Goal: Task Accomplishment & Management: Complete application form

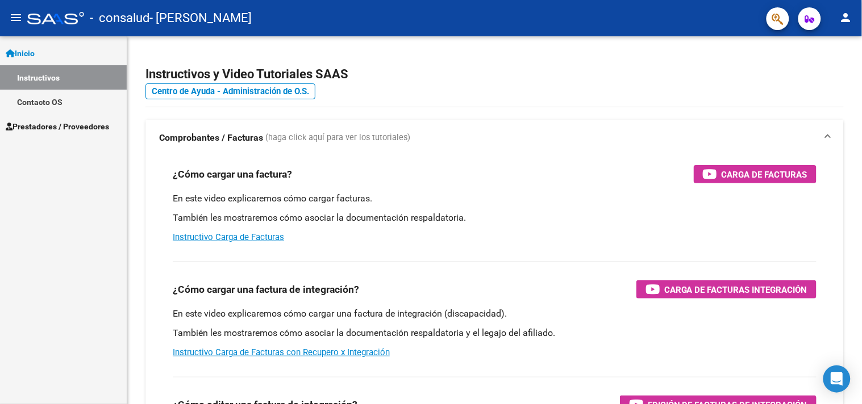
click at [70, 132] on link "Prestadores / Proveedores" at bounding box center [63, 126] width 127 height 24
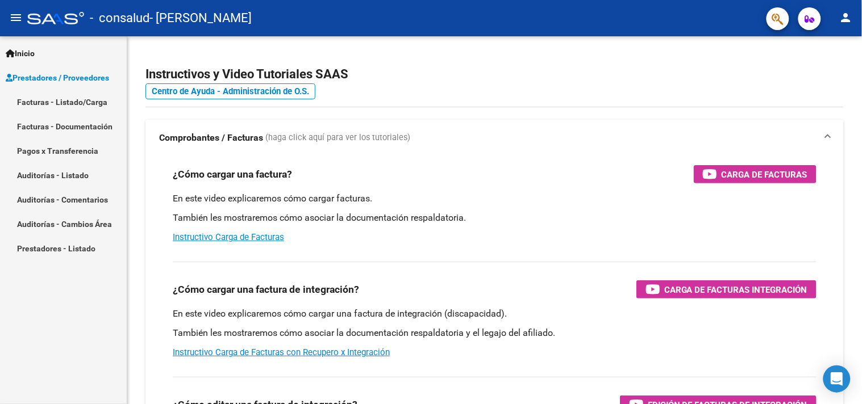
click at [86, 108] on link "Facturas - Listado/Carga" at bounding box center [63, 102] width 127 height 24
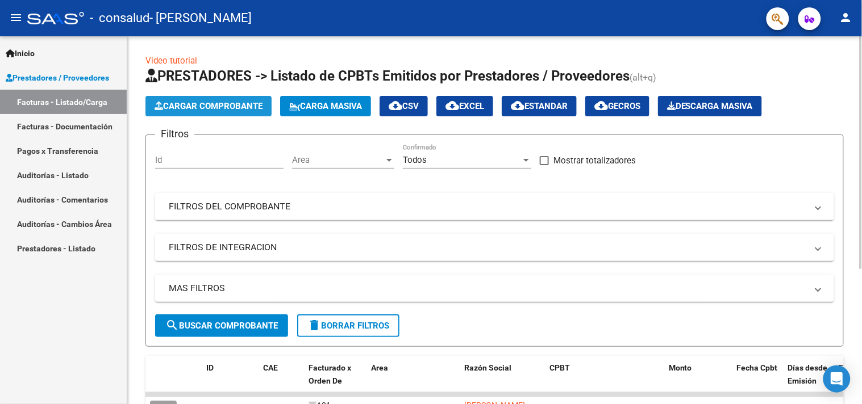
click at [211, 108] on span "Cargar Comprobante" at bounding box center [208, 106] width 108 height 10
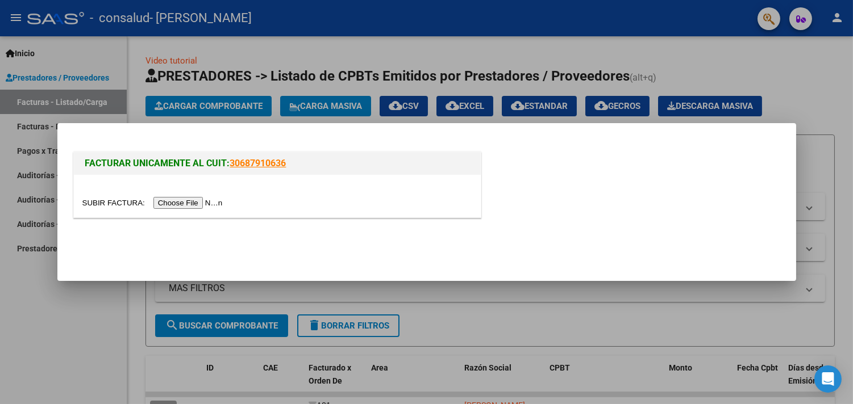
click at [178, 185] on div at bounding box center [277, 196] width 407 height 43
click at [178, 202] on input "file" at bounding box center [154, 203] width 144 height 12
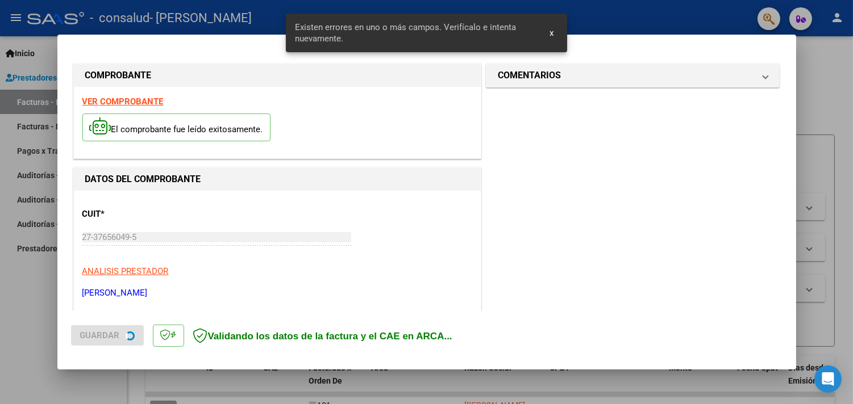
scroll to position [242, 0]
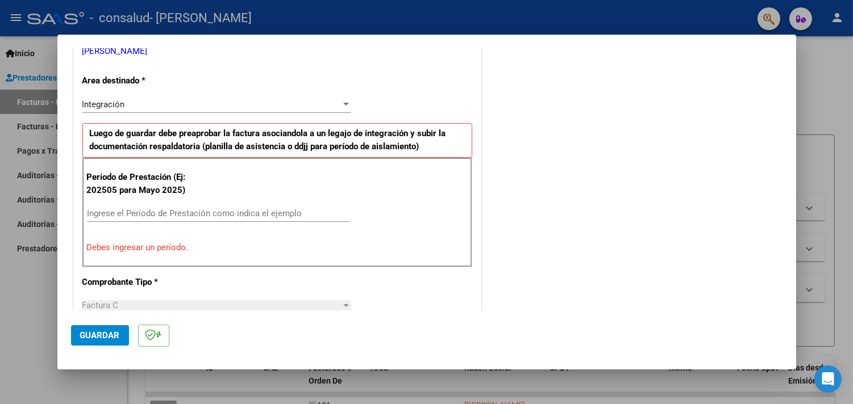
click at [343, 103] on div at bounding box center [346, 104] width 6 height 3
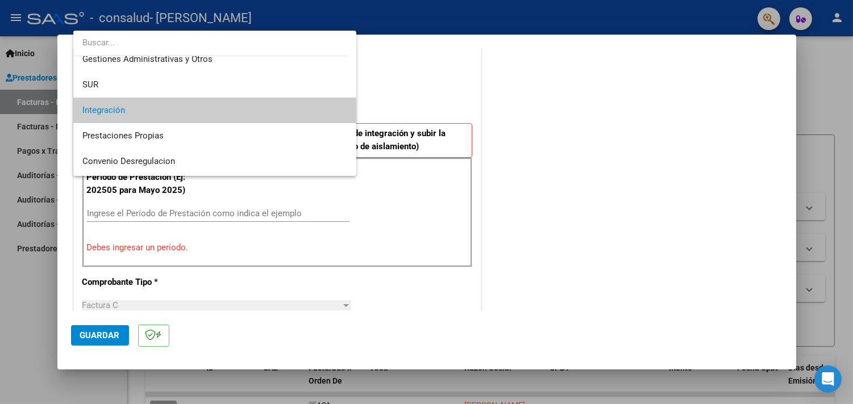
scroll to position [31, 0]
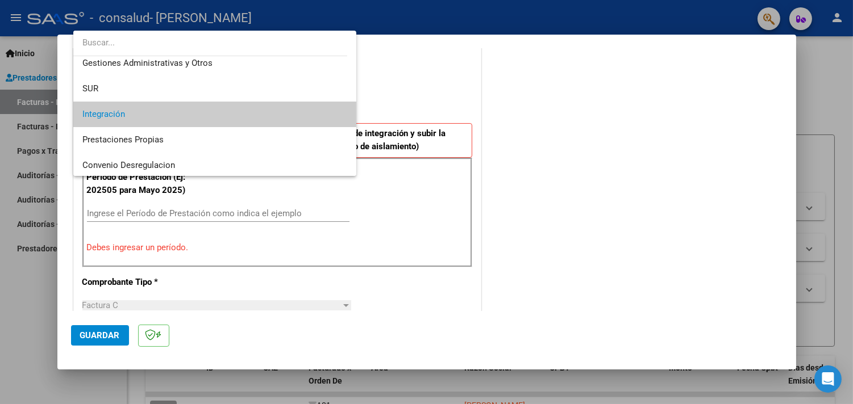
click at [419, 104] on div at bounding box center [426, 202] width 853 height 404
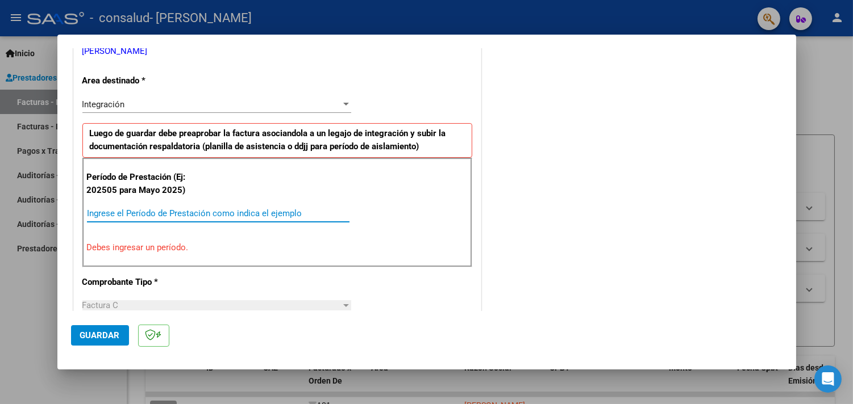
click at [211, 209] on input "Ingrese el Período de Prestación como indica el ejemplo" at bounding box center [218, 213] width 262 height 10
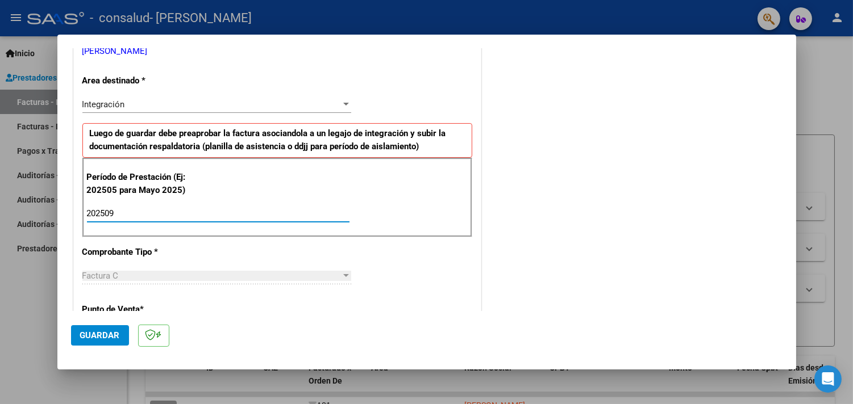
type input "202509"
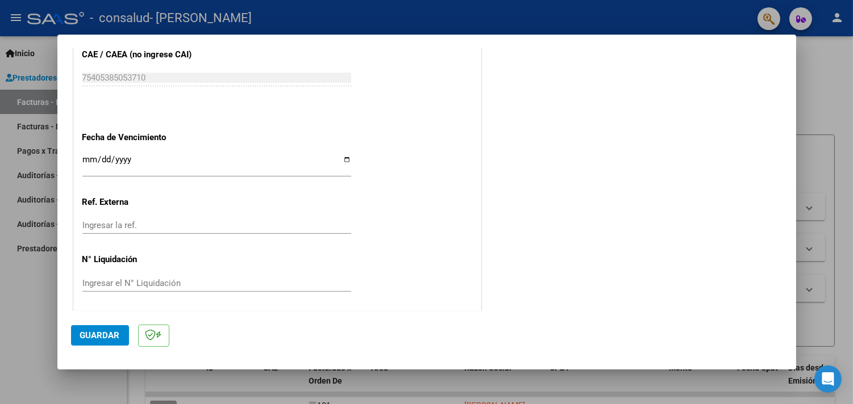
scroll to position [736, 0]
click at [95, 342] on button "Guardar" at bounding box center [100, 335] width 58 height 20
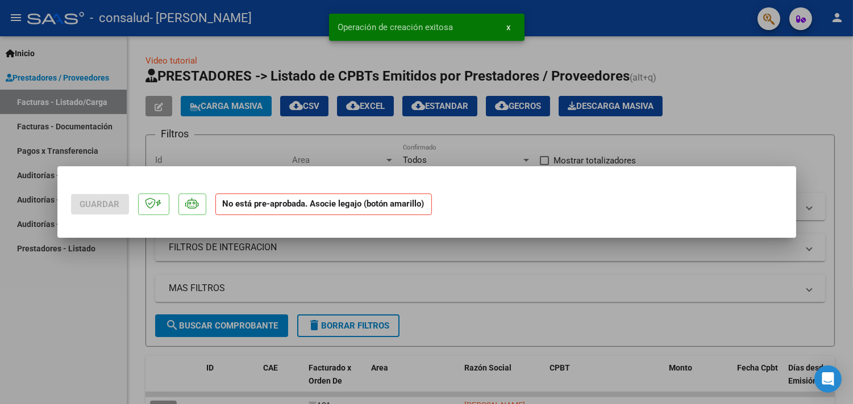
scroll to position [0, 0]
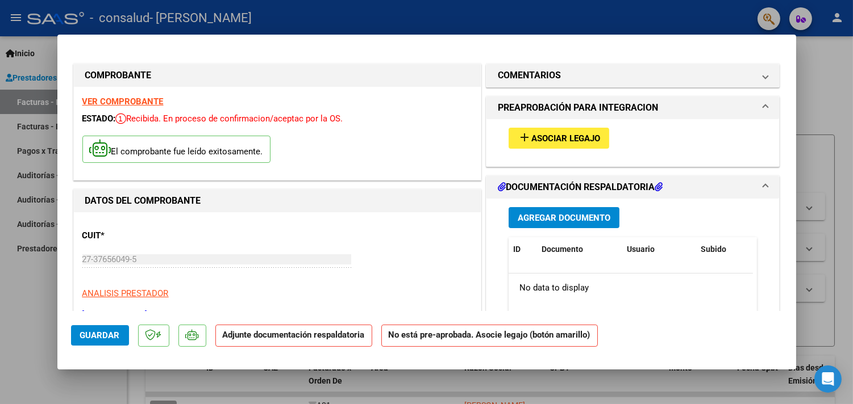
click at [237, 337] on strong "Adjunte documentación respaldatoria" at bounding box center [294, 335] width 142 height 10
click at [563, 216] on span "Agregar Documento" at bounding box center [563, 218] width 93 height 10
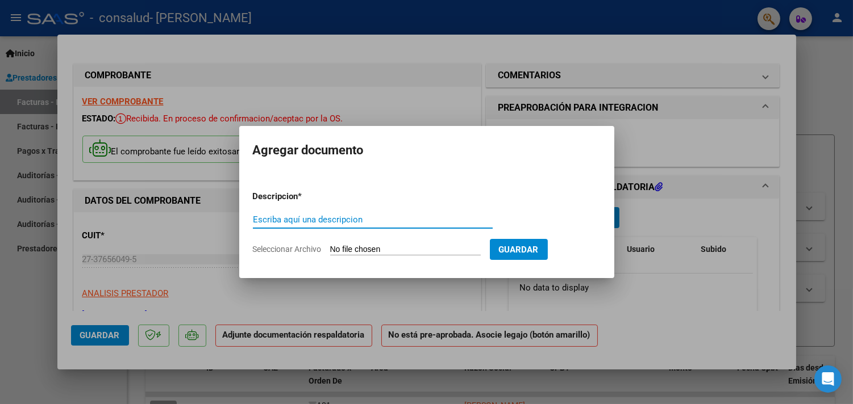
click at [375, 218] on input "Escriba aquí una descripcion" at bounding box center [373, 220] width 240 height 10
type input "PLANILLA DE ASISTENCIA SEPTIEMBRE"
click at [417, 247] on input "Seleccionar Archivo" at bounding box center [405, 250] width 151 height 11
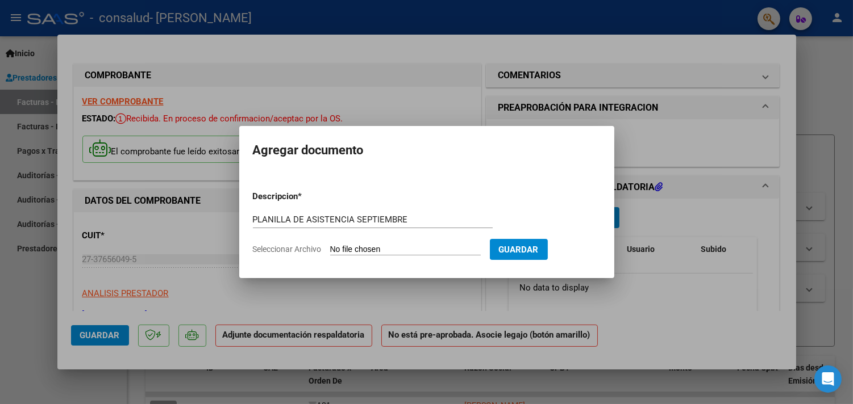
type input "C:\fakepath\PLANILLA ASISTENCIA [PERSON_NAME].pdf"
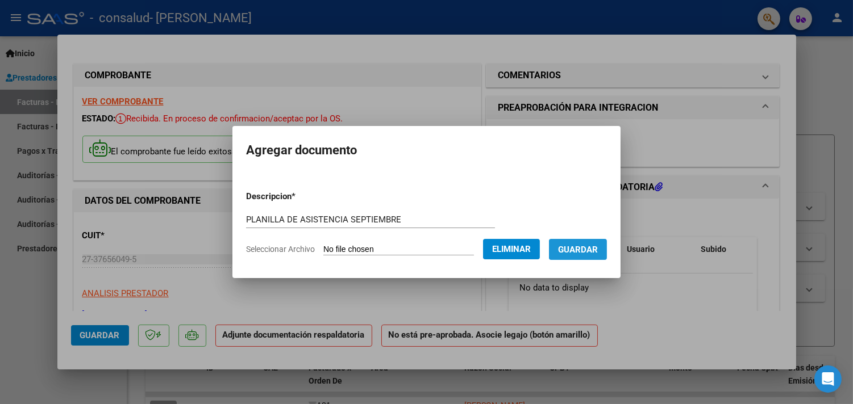
click at [588, 247] on span "Guardar" at bounding box center [578, 250] width 40 height 10
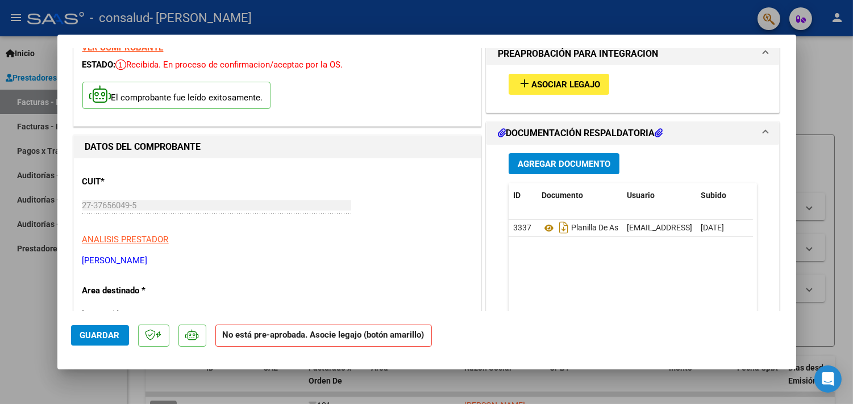
scroll to position [49, 0]
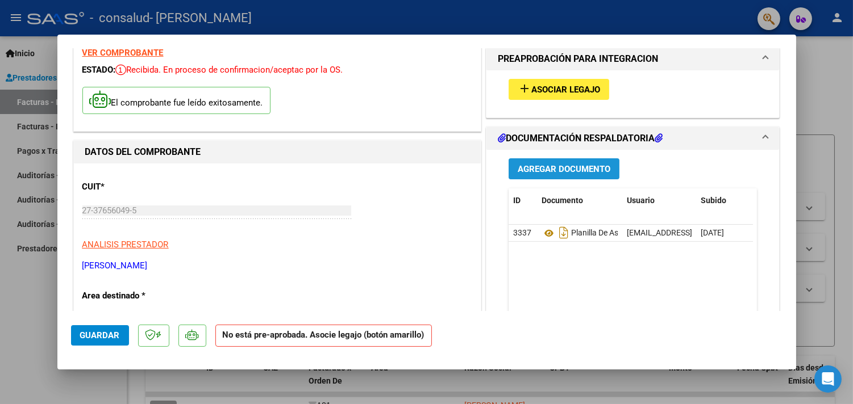
click at [530, 177] on button "Agregar Documento" at bounding box center [563, 168] width 111 height 21
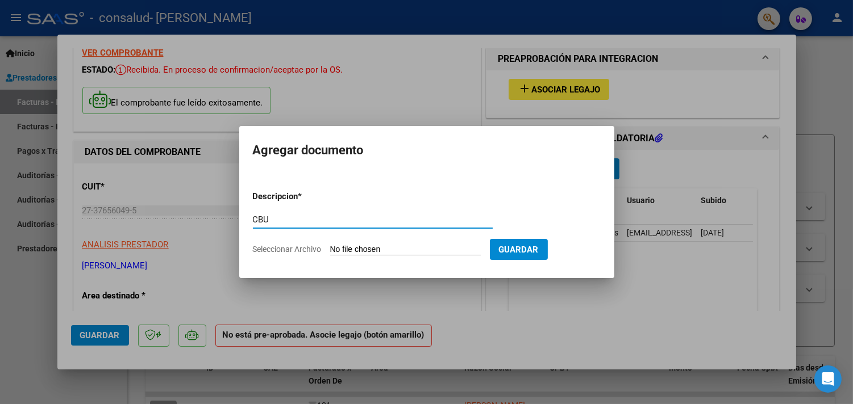
type input "CBU"
click at [402, 248] on input "Seleccionar Archivo" at bounding box center [405, 250] width 151 height 11
type input "C:\fakepath\NOTA CBU [PERSON_NAME].pdf"
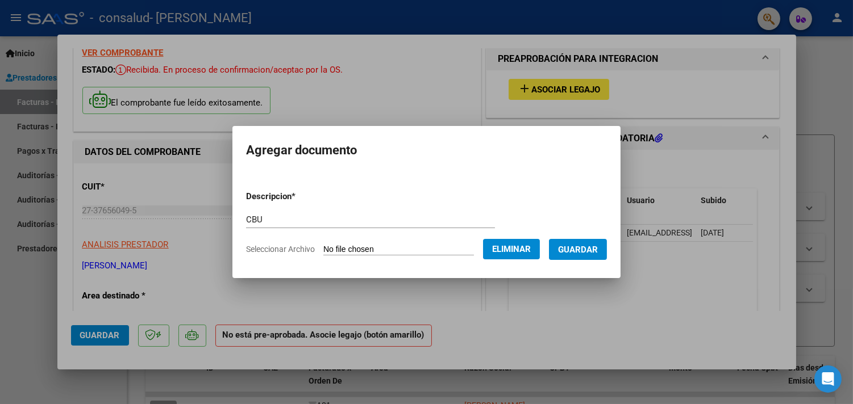
click at [574, 252] on span "Guardar" at bounding box center [578, 250] width 40 height 10
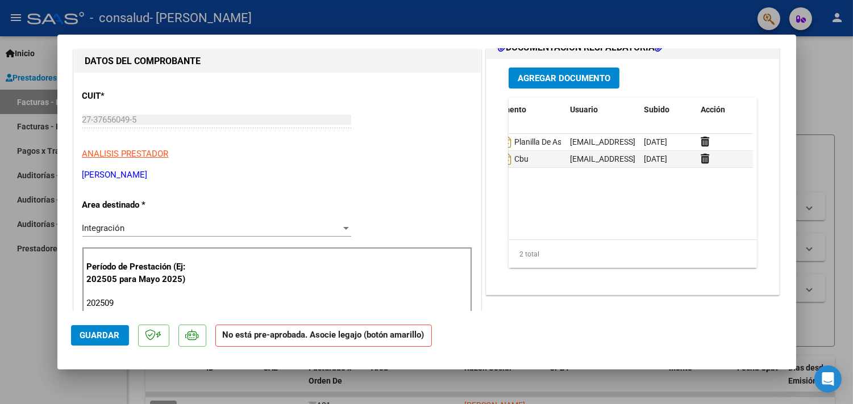
scroll to position [0, 0]
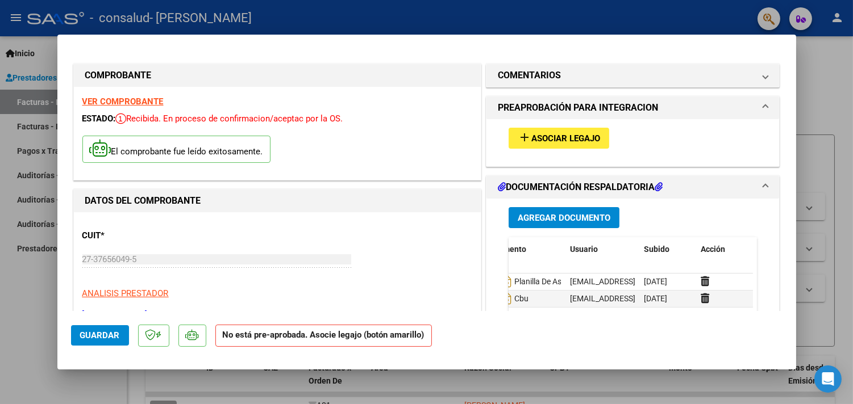
click at [543, 140] on span "Asociar Legajo" at bounding box center [565, 138] width 69 height 10
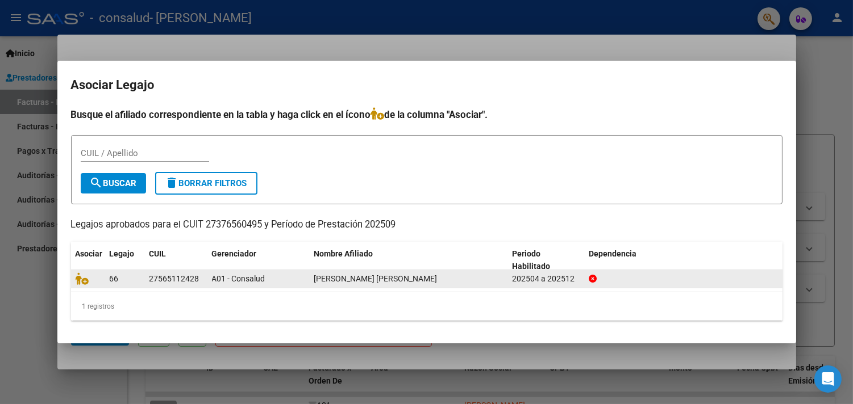
click at [99, 281] on div at bounding box center [88, 279] width 25 height 13
click at [140, 277] on datatable-body-cell "66" at bounding box center [125, 279] width 40 height 18
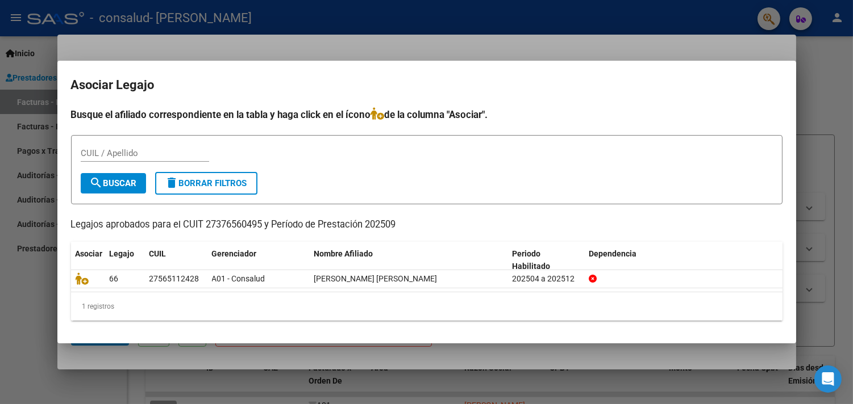
click at [151, 150] on input "CUIL / Apellido" at bounding box center [145, 153] width 128 height 10
click at [132, 181] on span "search Buscar" at bounding box center [113, 183] width 47 height 10
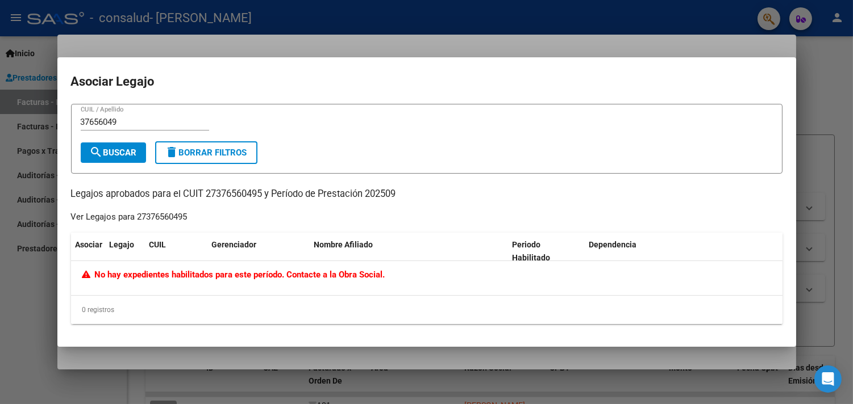
drag, startPoint x: 135, startPoint y: 112, endPoint x: 132, endPoint y: 126, distance: 13.5
click at [132, 126] on form "37656049 CUIL / Apellido search Buscar delete Borrar Filtros" at bounding box center [426, 139] width 711 height 70
click at [132, 126] on input "37656049" at bounding box center [145, 122] width 128 height 10
type input "3"
click at [127, 162] on button "search Buscar" at bounding box center [113, 153] width 65 height 20
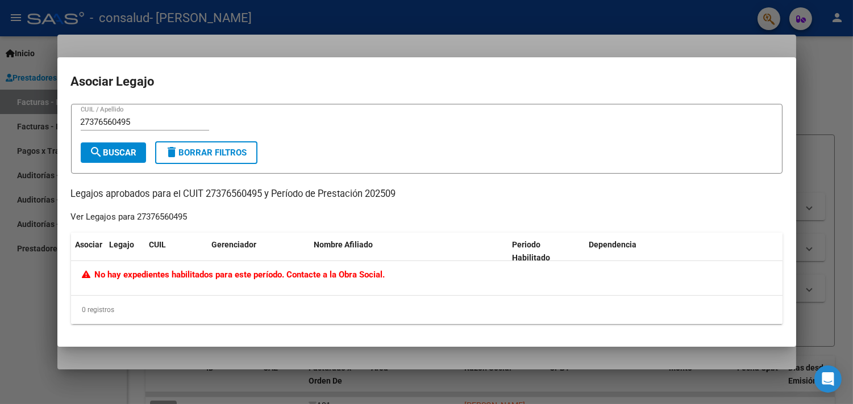
click at [138, 116] on div "27376560495 CUIL / Apellido" at bounding box center [145, 122] width 128 height 17
type input "2"
click at [94, 276] on icon at bounding box center [88, 274] width 13 height 9
click at [118, 307] on div "0 registros" at bounding box center [426, 310] width 711 height 28
click at [123, 123] on input "CUIL / Apellido" at bounding box center [145, 122] width 128 height 10
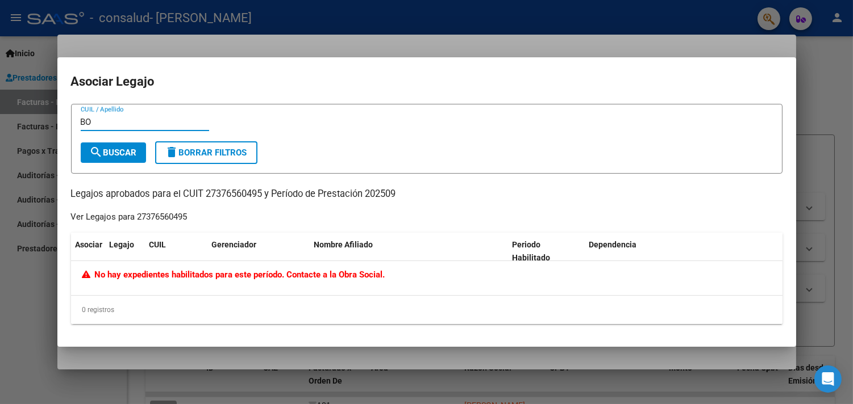
type input "B"
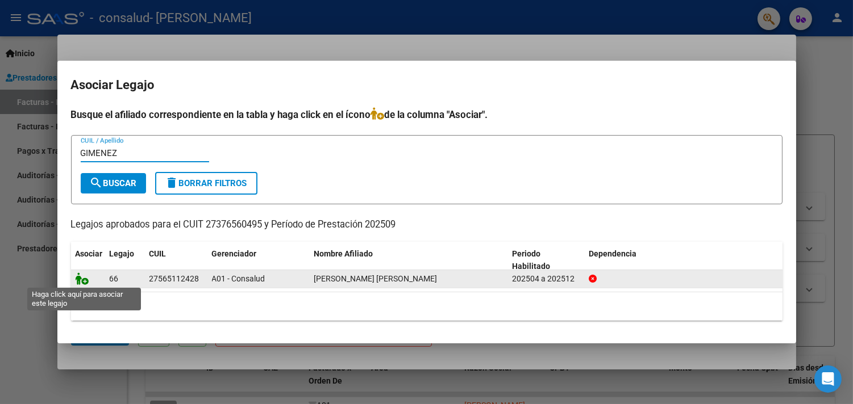
type input "GIMENEZ"
click at [85, 282] on icon at bounding box center [83, 279] width 14 height 12
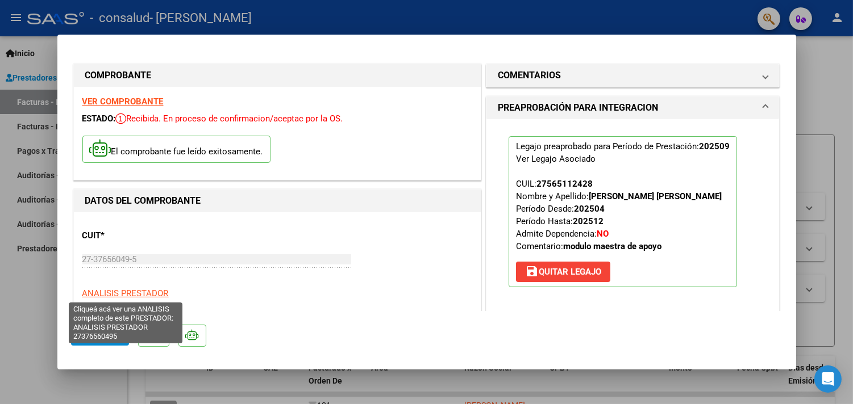
click at [131, 291] on span "ANALISIS PRESTADOR" at bounding box center [125, 294] width 86 height 10
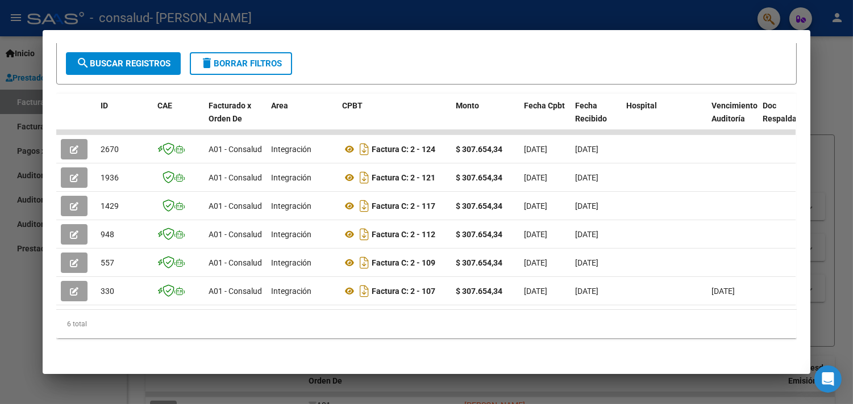
click at [29, 301] on div at bounding box center [426, 202] width 853 height 404
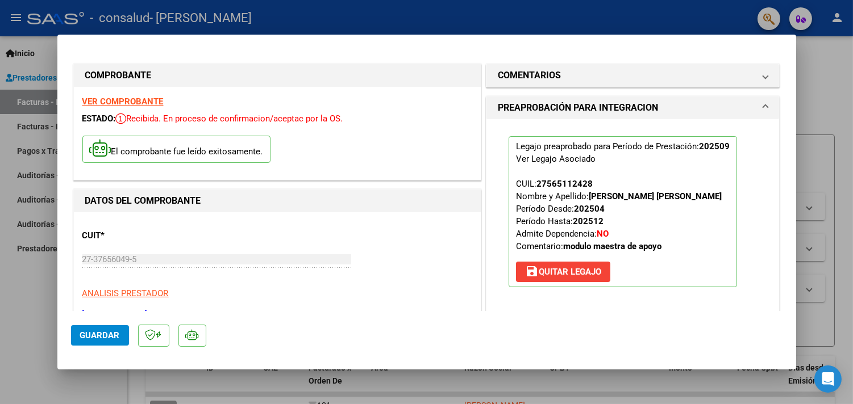
click at [94, 333] on span "Guardar" at bounding box center [100, 336] width 40 height 10
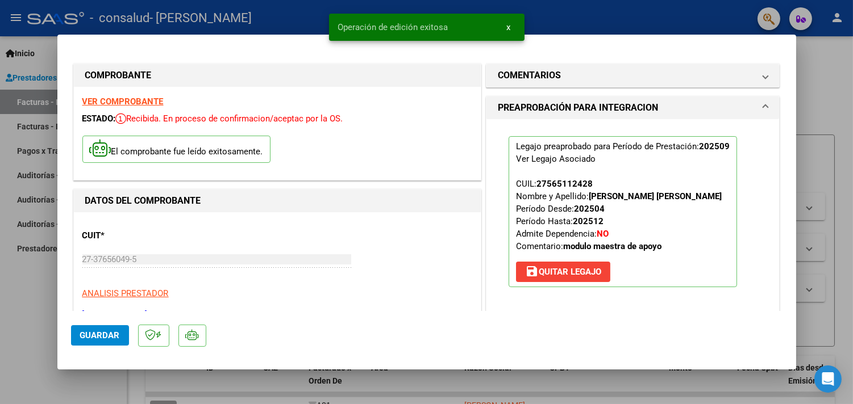
click at [2, 326] on div at bounding box center [426, 202] width 853 height 404
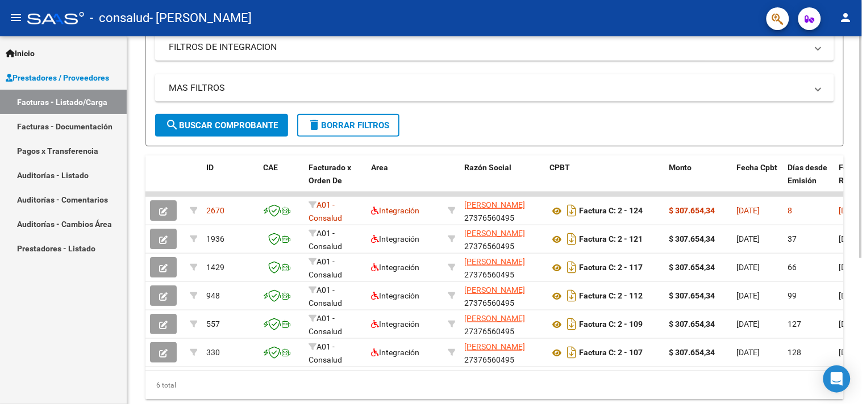
scroll to position [199, 0]
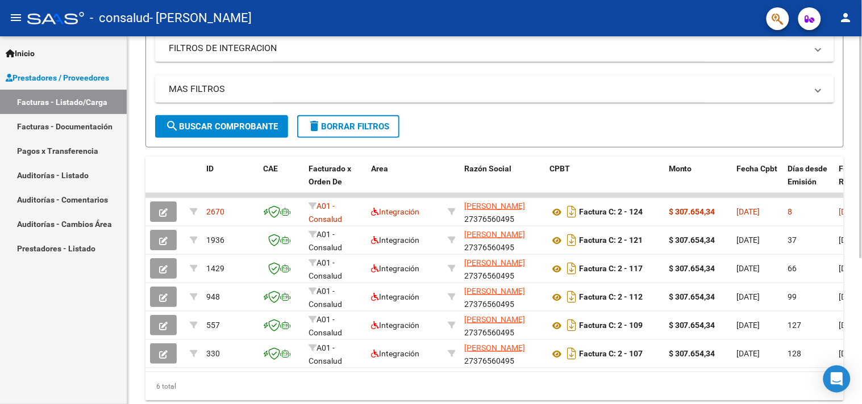
click at [861, 271] on div at bounding box center [860, 272] width 3 height 222
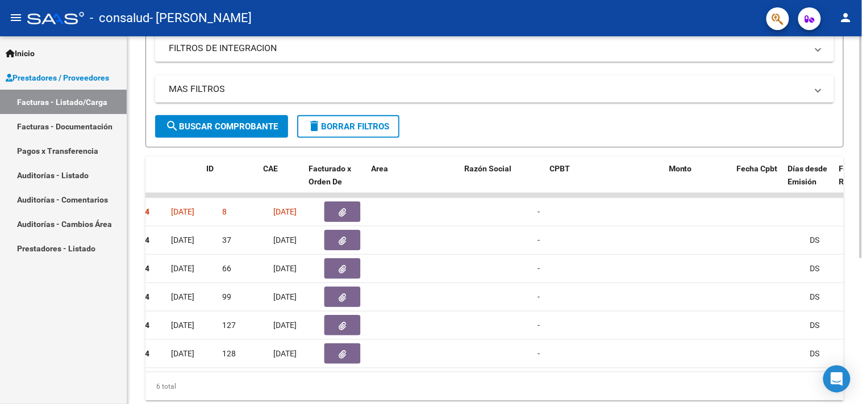
scroll to position [0, 0]
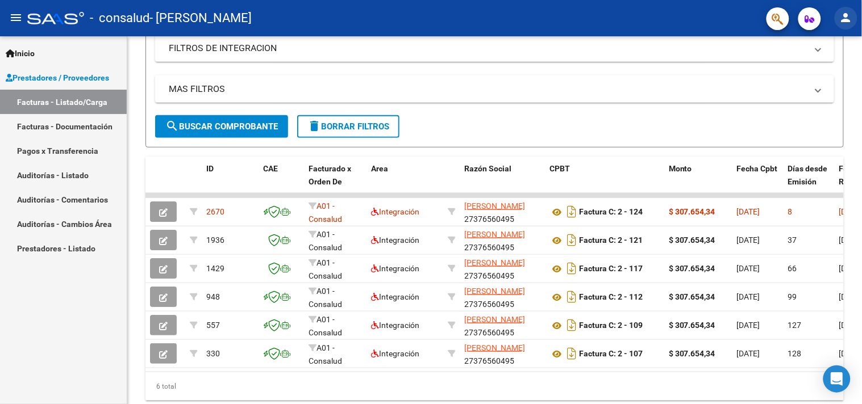
click at [853, 23] on button "person" at bounding box center [845, 18] width 23 height 23
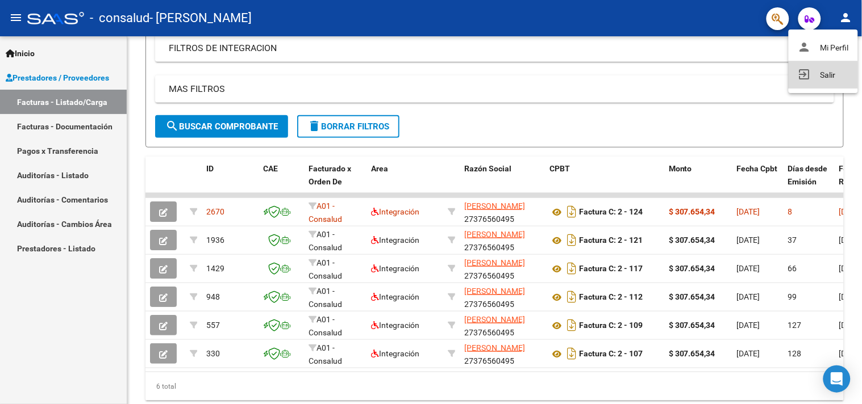
click at [829, 78] on button "exit_to_app Salir" at bounding box center [822, 74] width 69 height 27
